Goal: Task Accomplishment & Management: Use online tool/utility

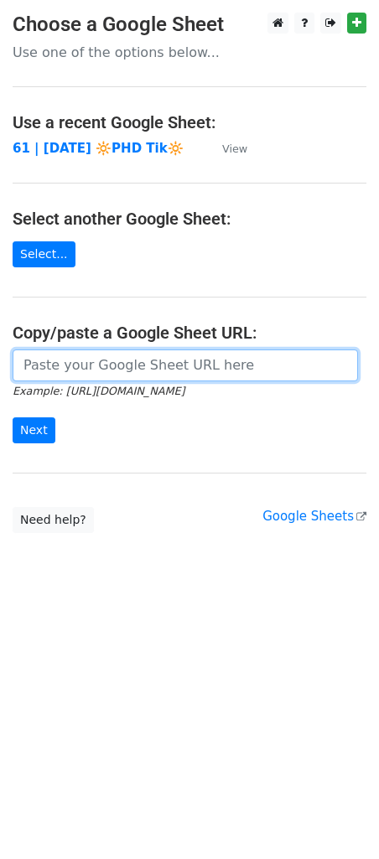
click at [27, 364] on input "url" at bounding box center [185, 365] width 345 height 32
paste input "https://docs.google.com/spreadsheets/d/1lg1TUVK0XSAXlv_39XpcEevGuL_JeKC2VlleusY…"
type input "https://docs.google.com/spreadsheets/d/1lg1TUVK0XSAXlv_39XpcEevGuL_JeKC2VlleusY…"
click at [13, 417] on input "Next" at bounding box center [34, 430] width 43 height 26
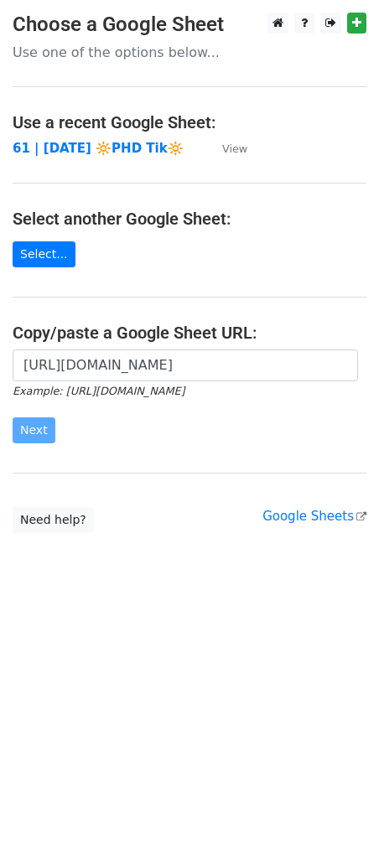
scroll to position [0, 0]
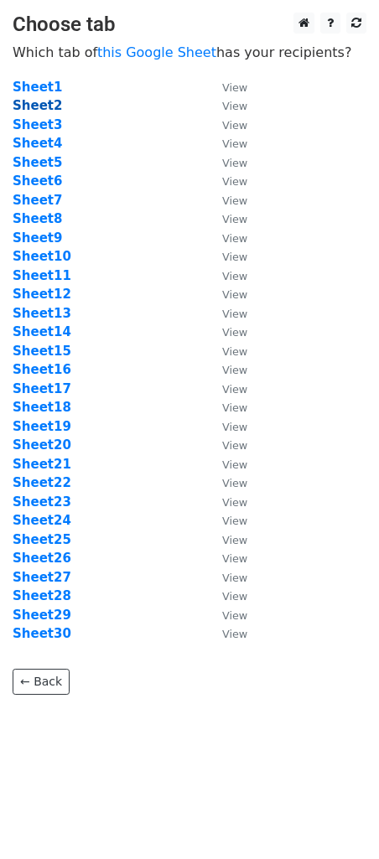
click at [45, 102] on strong "Sheet2" at bounding box center [37, 105] width 49 height 15
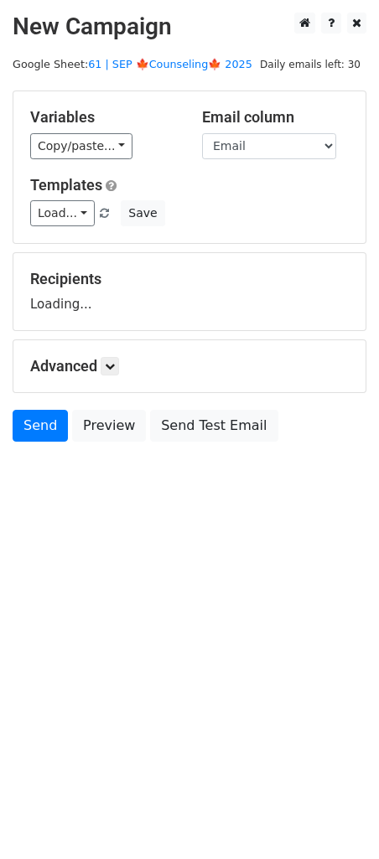
click at [163, 53] on main "New Campaign Daily emails left: 30 Google Sheet: 61 | SEP 🍁Counseling🍁 2025 Var…" at bounding box center [189, 232] width 379 height 438
click at [160, 66] on link "61 | SEP 🍁Counseling🍁 2025" at bounding box center [170, 64] width 164 height 13
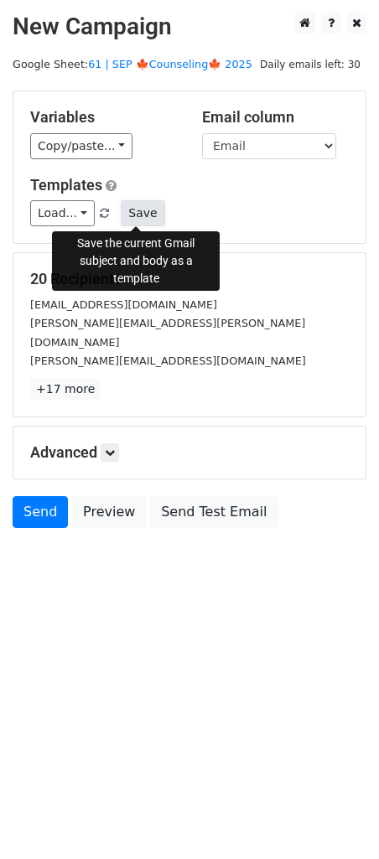
click at [138, 205] on button "Save" at bounding box center [143, 213] width 44 height 26
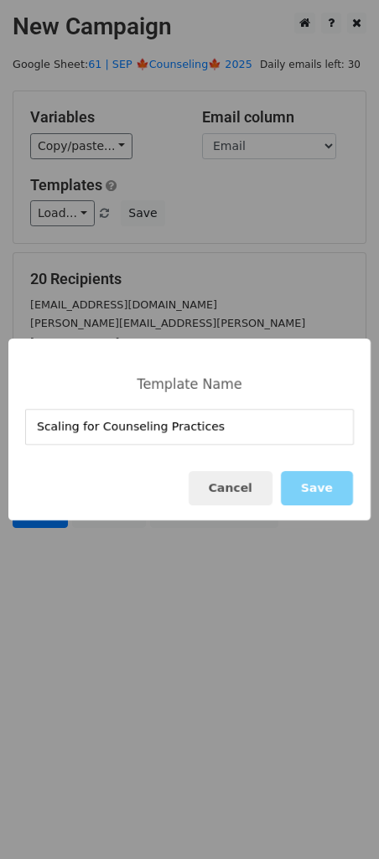
type input "Scaling for Counseling Practices"
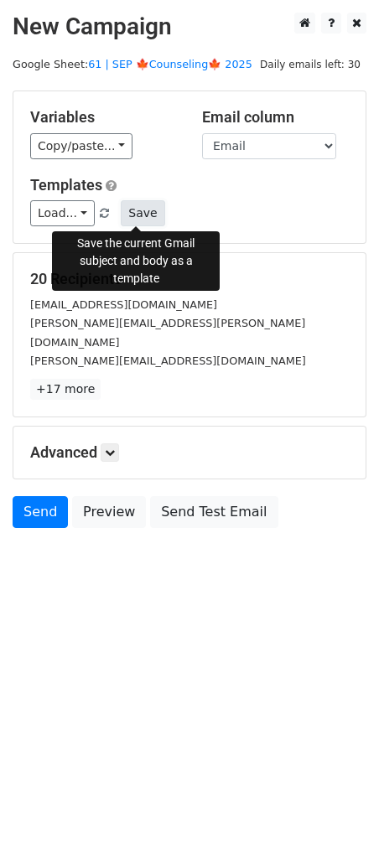
click at [129, 205] on button "Save" at bounding box center [143, 213] width 44 height 26
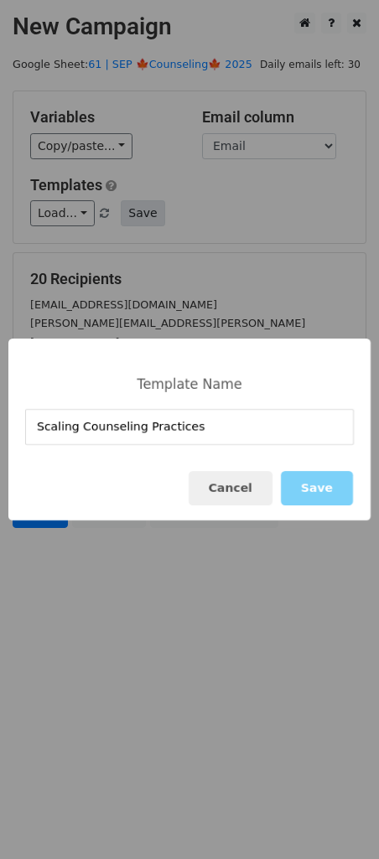
type input "Scaling Counseling Practices"
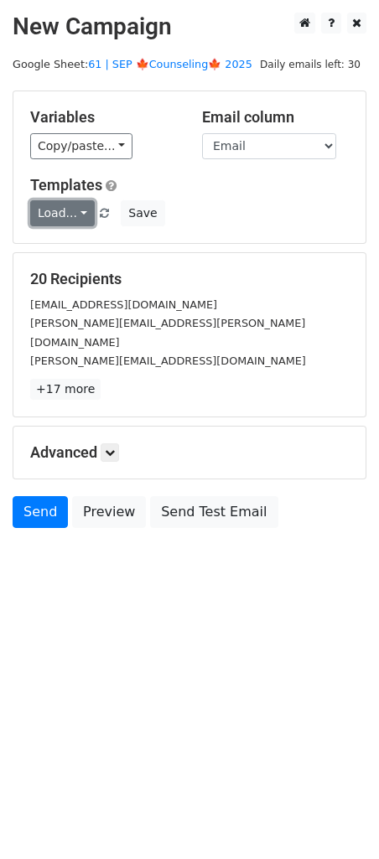
click at [58, 212] on link "Load..." at bounding box center [62, 213] width 65 height 26
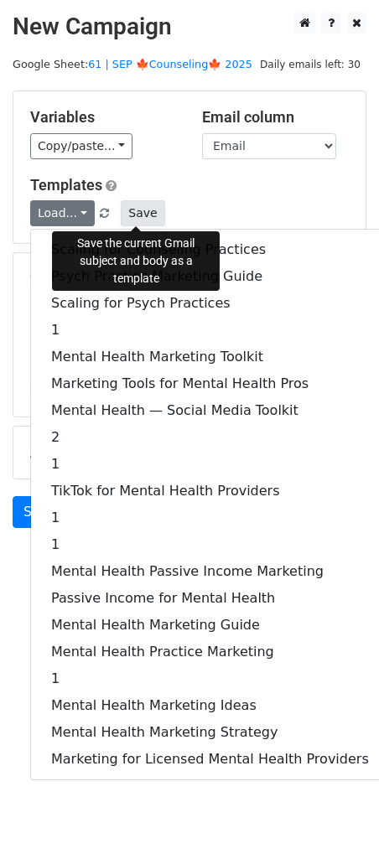
click at [140, 207] on button "Save" at bounding box center [143, 213] width 44 height 26
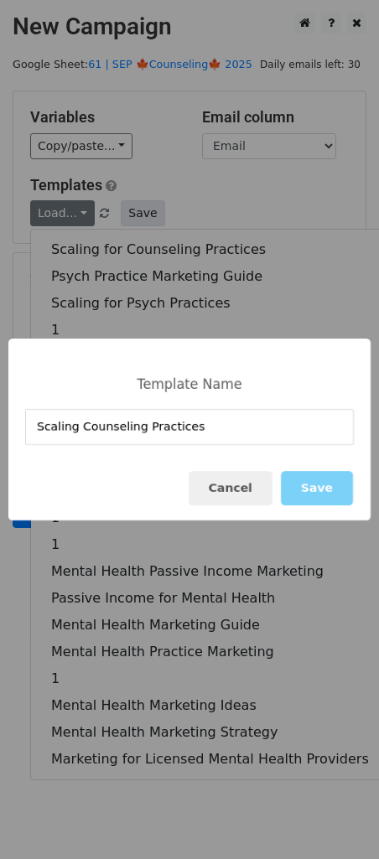
type input "Scaling Counseling Practices"
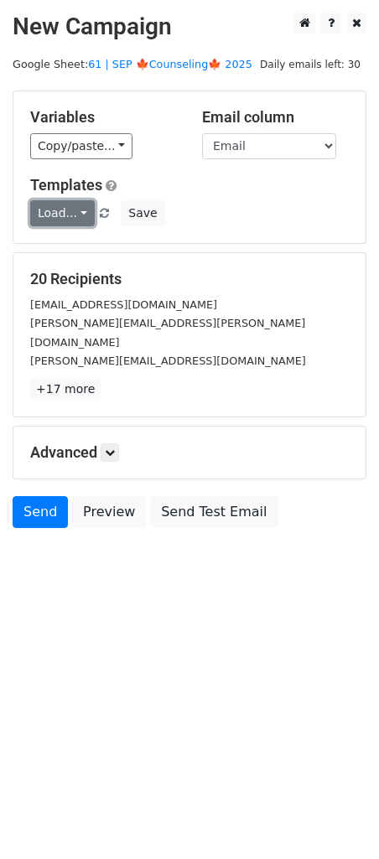
click at [73, 213] on link "Load..." at bounding box center [62, 213] width 65 height 26
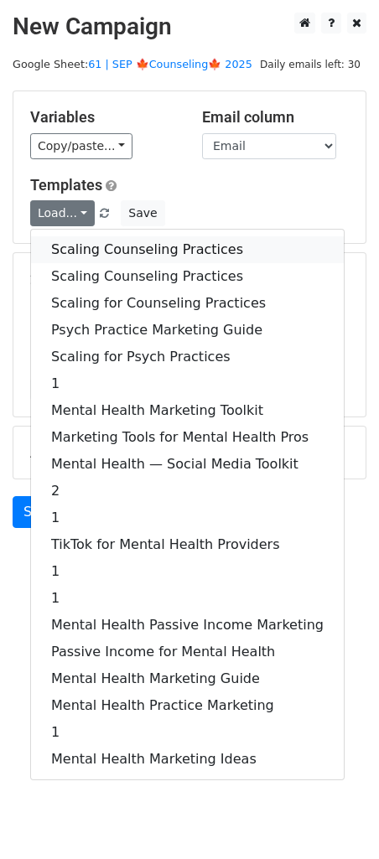
click at [75, 246] on link "Scaling Counseling Practices" at bounding box center [187, 249] width 313 height 27
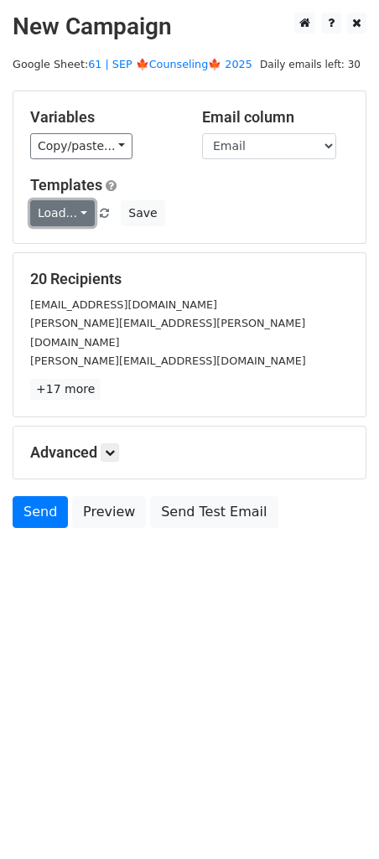
click at [75, 215] on link "Load..." at bounding box center [62, 213] width 65 height 26
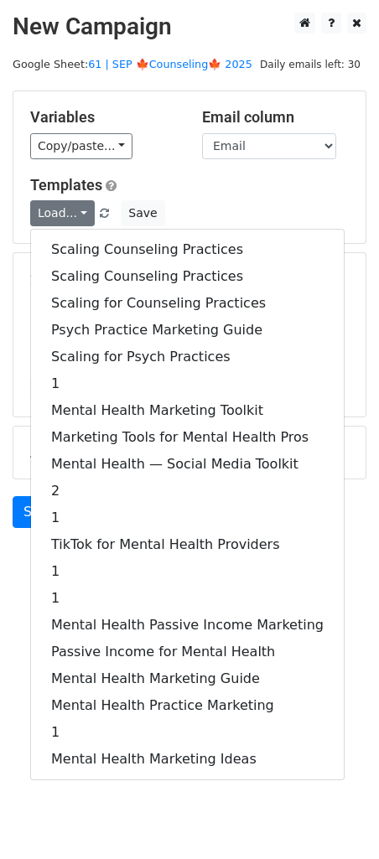
click at [212, 184] on h5 "Templates" at bounding box center [189, 185] width 318 height 18
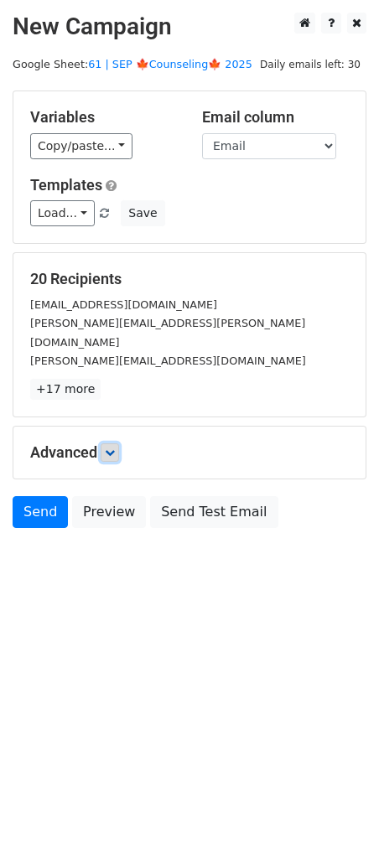
click at [111, 448] on icon at bounding box center [110, 453] width 10 height 10
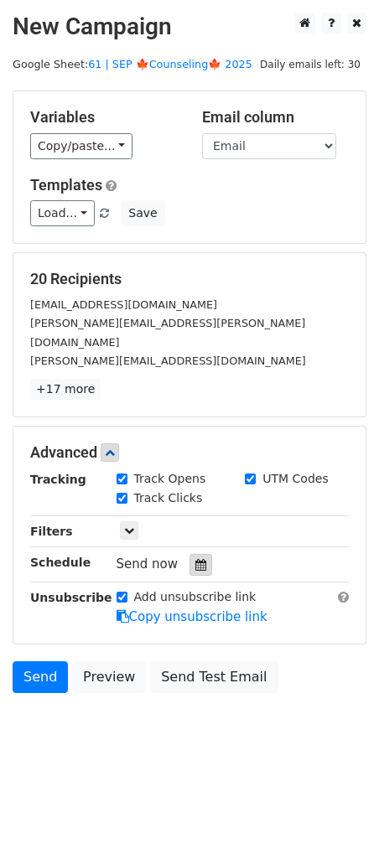
click at [195, 559] on icon at bounding box center [200, 565] width 11 height 12
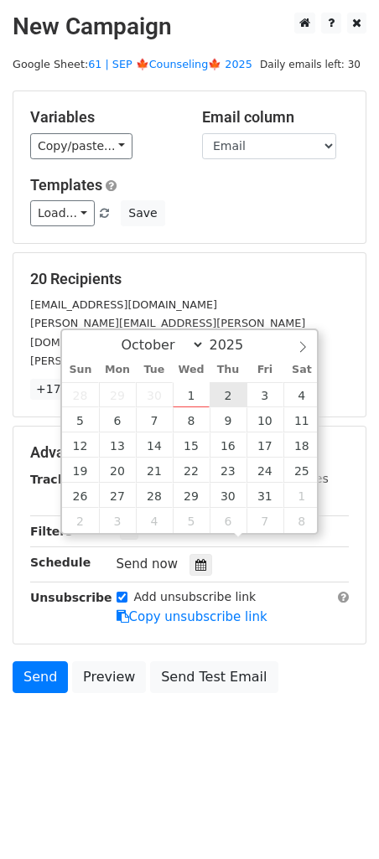
type input "2025-10-02 12:00"
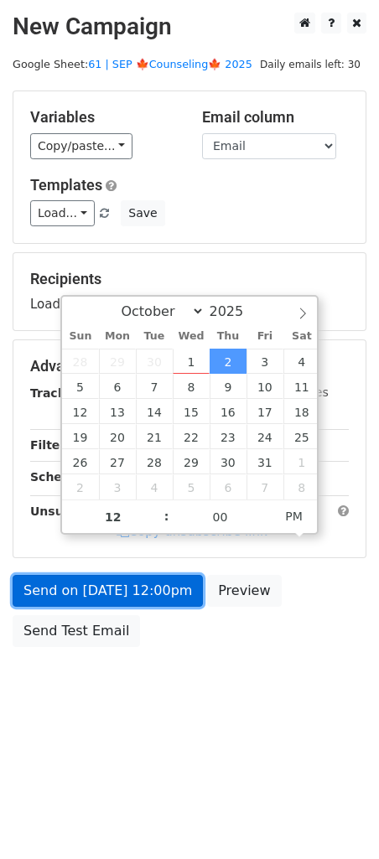
click at [120, 592] on link "Send on Oct 2 at 12:00pm" at bounding box center [108, 591] width 190 height 32
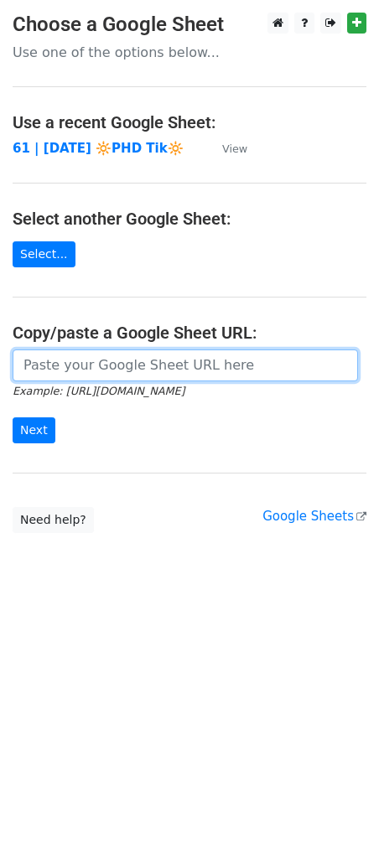
click at [117, 362] on input "url" at bounding box center [185, 365] width 345 height 32
paste input "https://docs.google.com/spreadsheets/d/1lg1TUVK0XSAXlv_39XpcEevGuL_JeKC2VlleusY…"
type input "https://docs.google.com/spreadsheets/d/1lg1TUVK0XSAXlv_39XpcEevGuL_JeKC2VlleusY…"
click at [13, 417] on input "Next" at bounding box center [34, 430] width 43 height 26
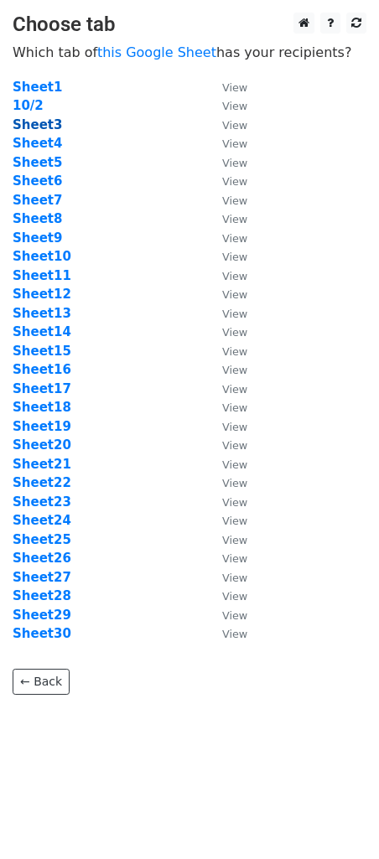
click at [40, 123] on strong "Sheet3" at bounding box center [37, 124] width 49 height 15
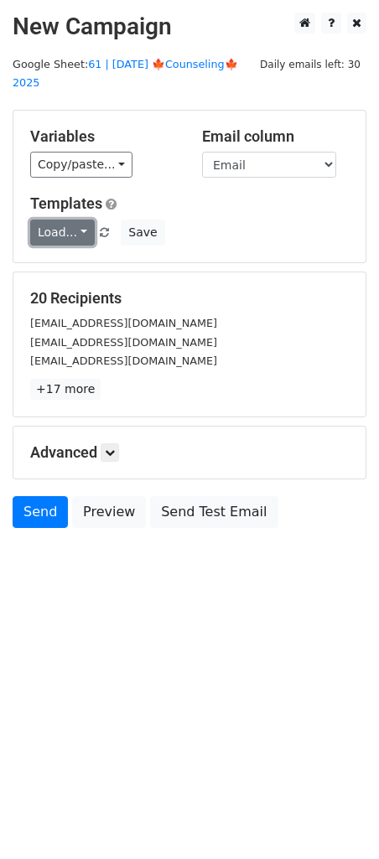
click at [65, 220] on link "Load..." at bounding box center [62, 233] width 65 height 26
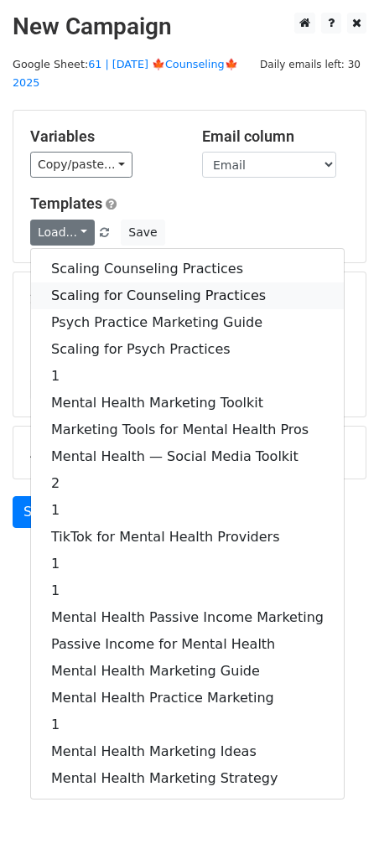
click at [109, 282] on link "Scaling for Counseling Practices" at bounding box center [187, 295] width 313 height 27
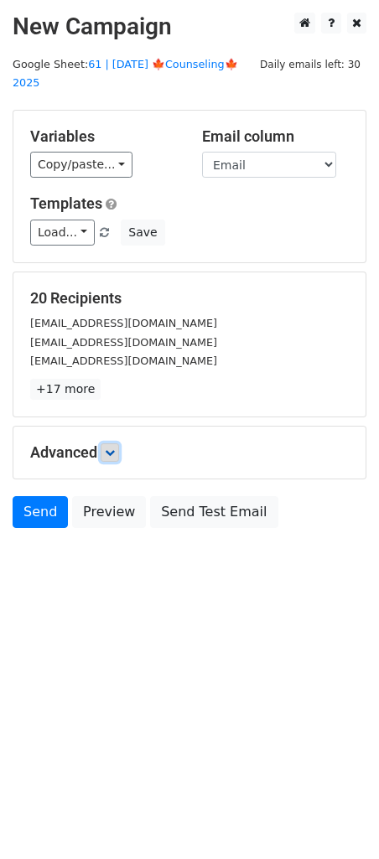
click at [108, 448] on icon at bounding box center [110, 453] width 10 height 10
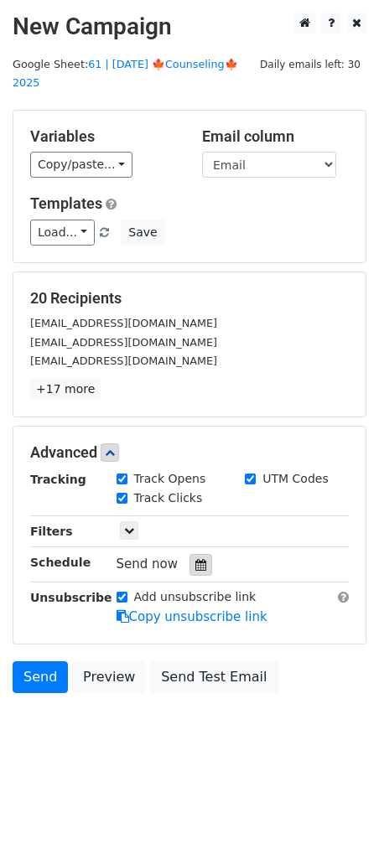
click at [195, 559] on icon at bounding box center [200, 565] width 11 height 12
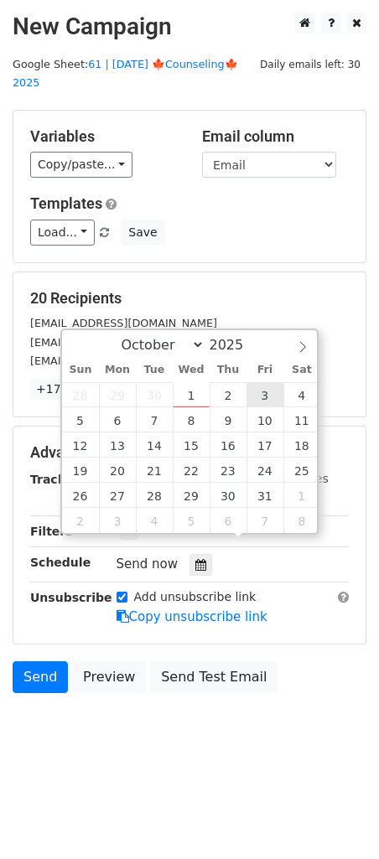
type input "[DATE] 12:00"
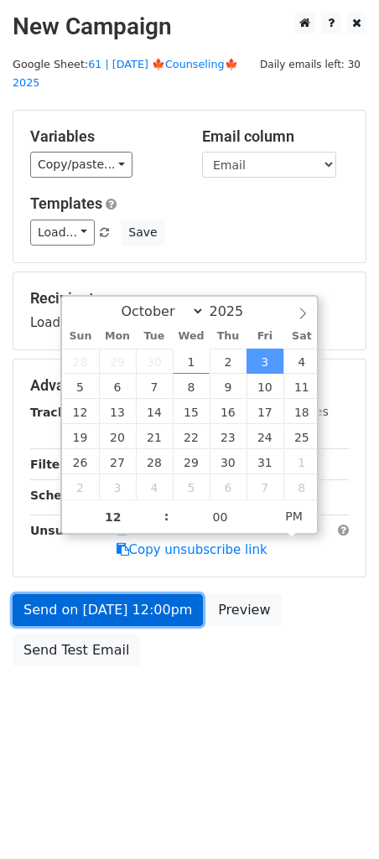
click at [161, 594] on link "Send on [DATE] 12:00pm" at bounding box center [108, 610] width 190 height 32
